Goal: Entertainment & Leisure: Browse casually

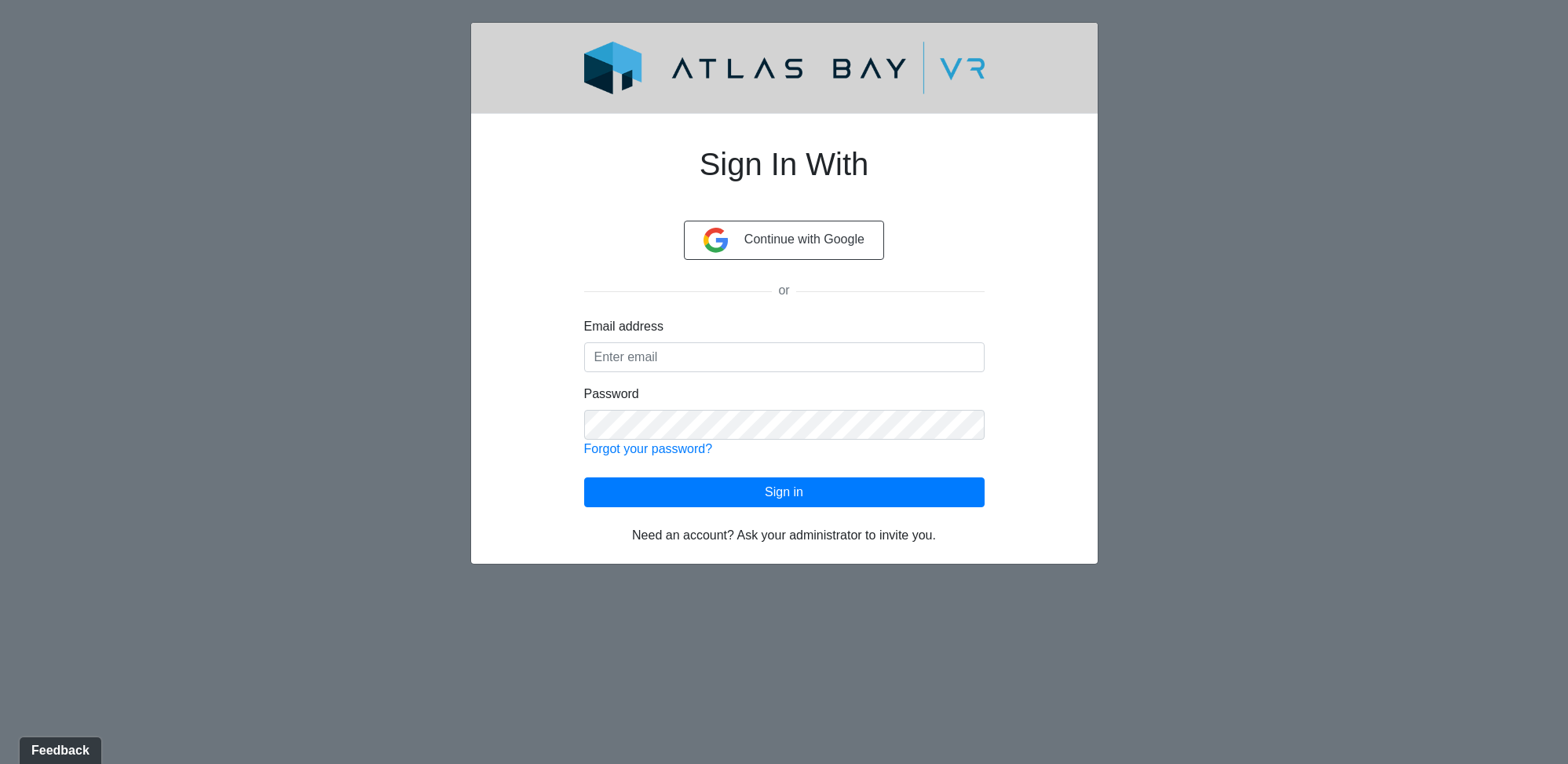
click at [704, 329] on div "Email address" at bounding box center [784, 344] width 401 height 55
click at [707, 347] on input "Email address" at bounding box center [784, 357] width 401 height 30
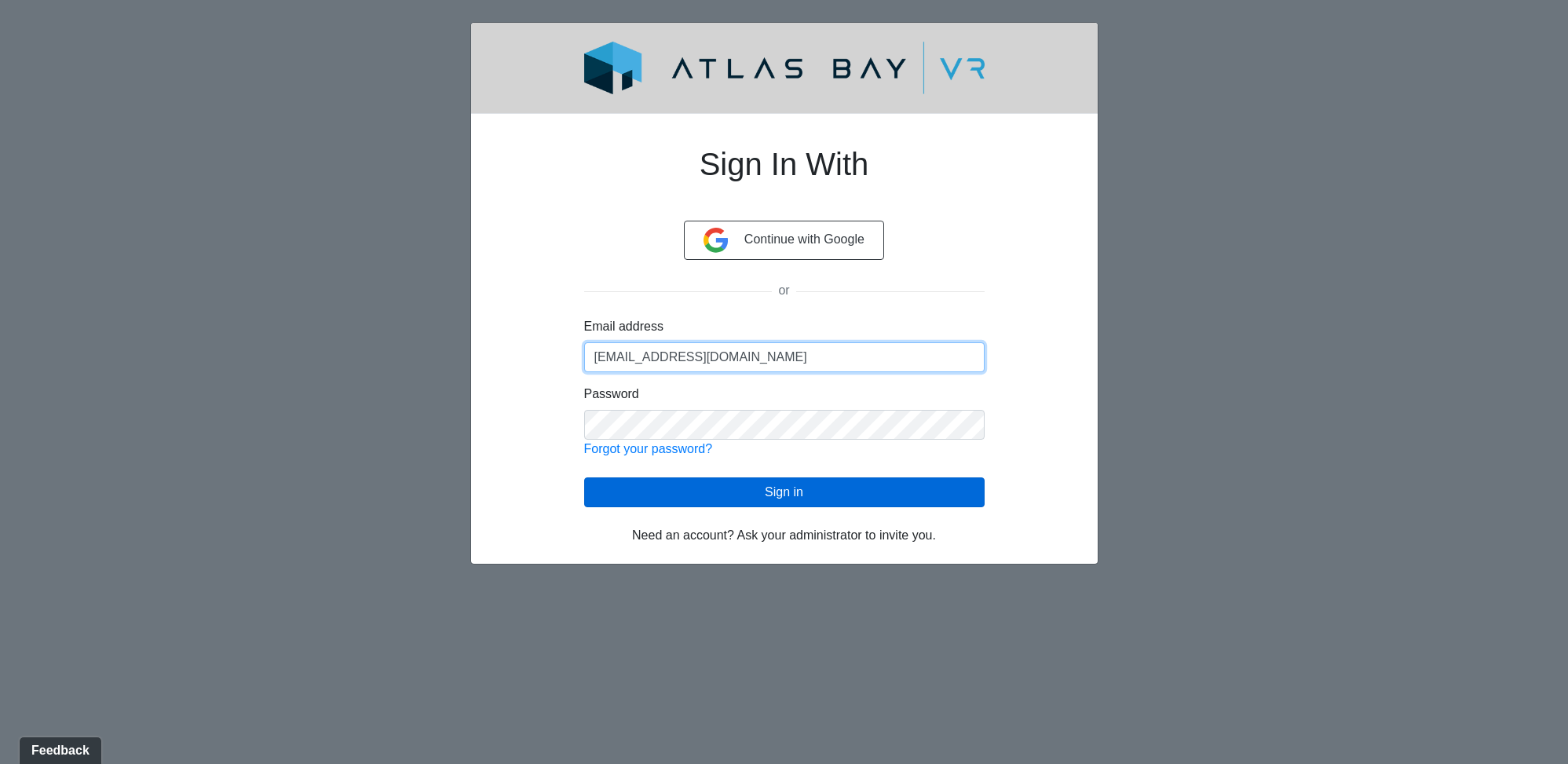
type input "[EMAIL_ADDRESS][DOMAIN_NAME]"
click at [790, 489] on button "Sign in" at bounding box center [784, 492] width 401 height 30
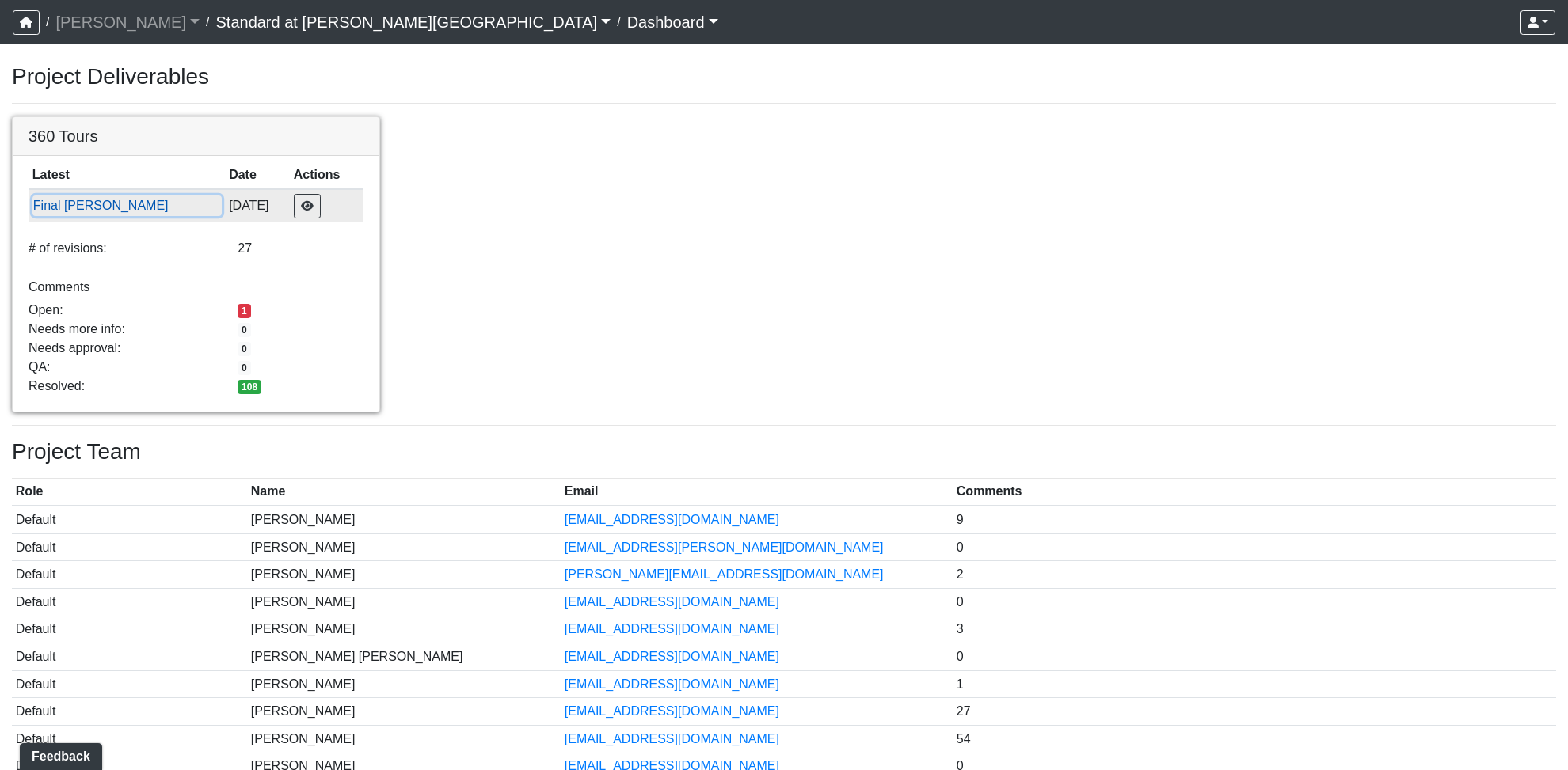
click at [84, 213] on button "Final [PERSON_NAME]" at bounding box center [127, 205] width 189 height 20
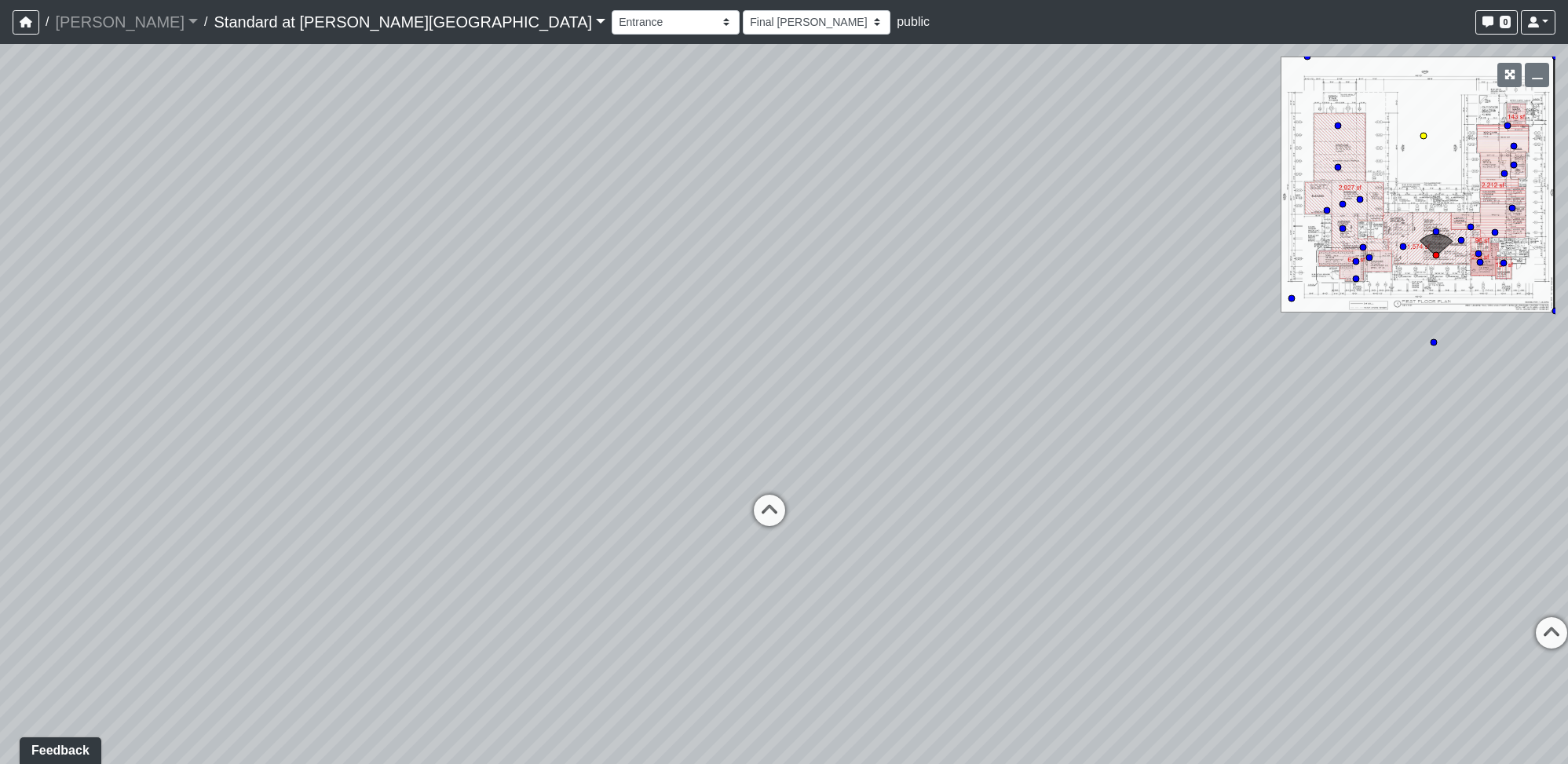
click at [1426, 136] on circle at bounding box center [1424, 136] width 7 height 7
click at [1288, 300] on circle at bounding box center [1291, 298] width 7 height 7
select select "clubhouse-front-left"
drag, startPoint x: 471, startPoint y: 515, endPoint x: 1184, endPoint y: 390, distance: 723.9
click at [1184, 391] on div "Loading... Kitchen Loading... Pool Entrance Loading... Leasing Entry Loading...…" at bounding box center [784, 404] width 1568 height 720
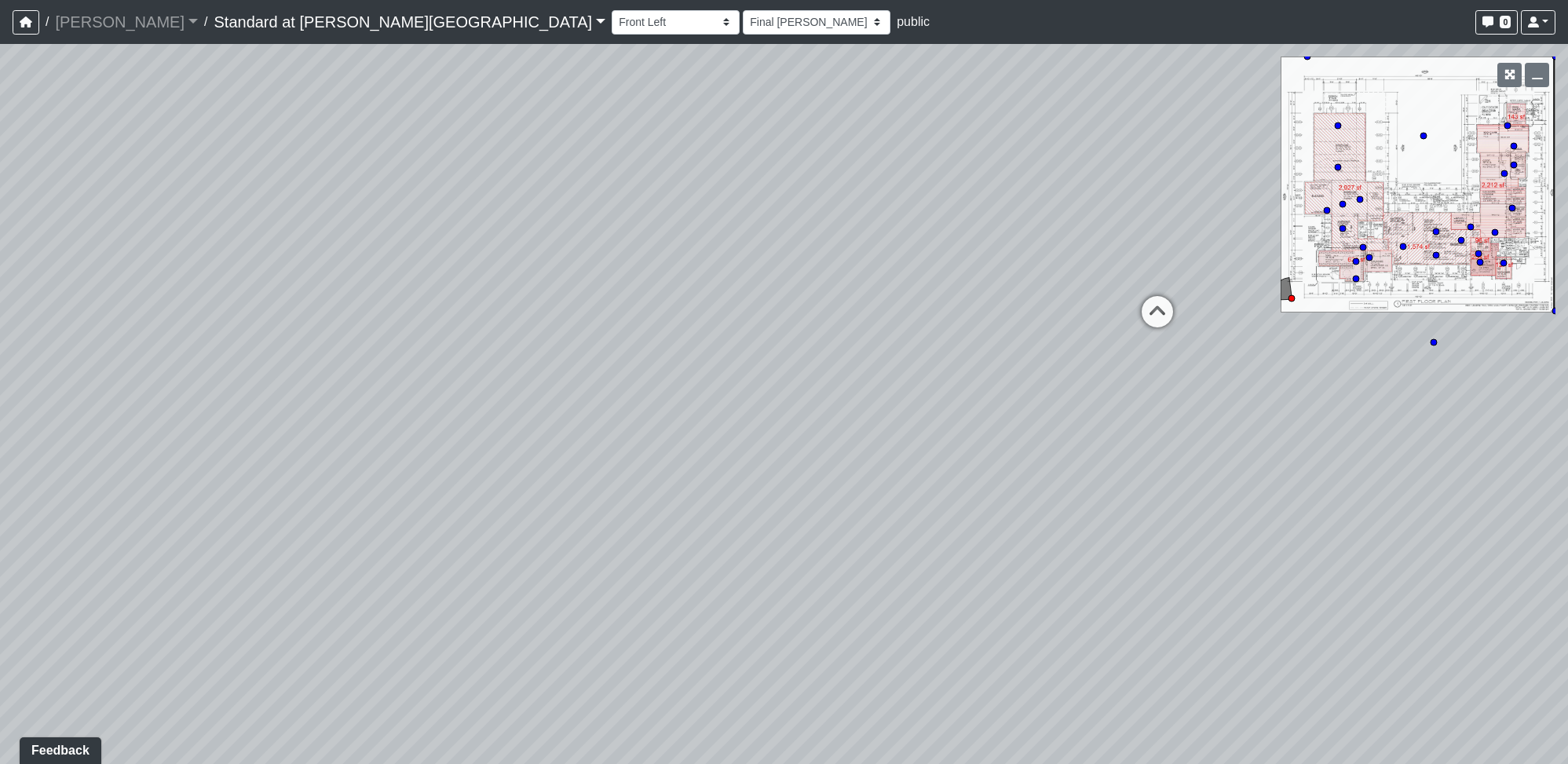
drag, startPoint x: 604, startPoint y: 441, endPoint x: 1325, endPoint y: 382, distance: 723.4
click at [1353, 385] on div "Loading... Kitchen Loading... Pool Entrance Loading... Leasing Entry Loading...…" at bounding box center [784, 404] width 1568 height 720
